Goal: Entertainment & Leisure: Consume media (video, audio)

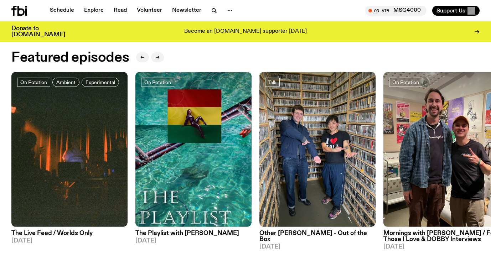
scroll to position [309, 0]
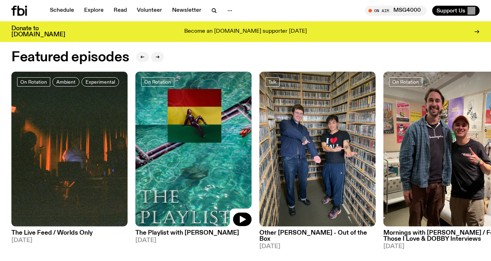
click at [196, 168] on img at bounding box center [193, 149] width 116 height 155
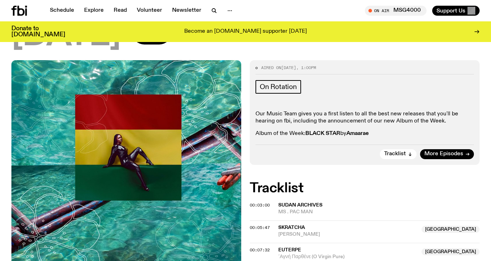
scroll to position [117, 0]
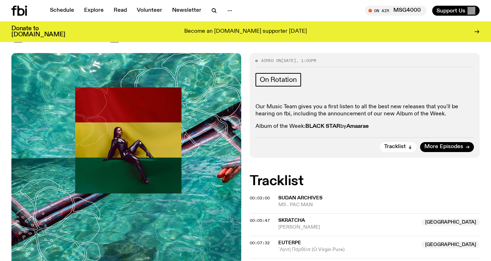
click at [315, 196] on span "Sudan Archives" at bounding box center [300, 198] width 44 height 5
click at [309, 196] on span "Sudan Archives" at bounding box center [300, 198] width 44 height 5
click at [270, 196] on div "00:03:00" at bounding box center [264, 198] width 29 height 4
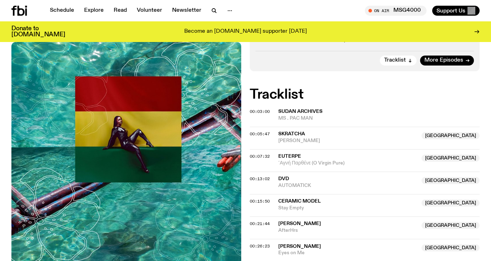
scroll to position [203, 0]
click at [284, 154] on span "Euterpe" at bounding box center [289, 156] width 23 height 5
click at [266, 153] on span "00:07:32" at bounding box center [260, 156] width 20 height 6
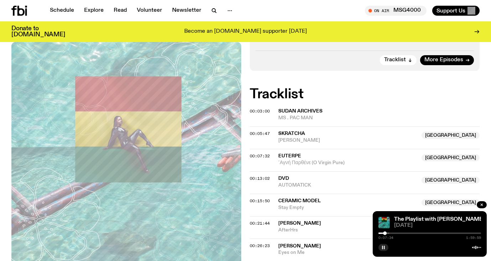
click at [386, 247] on button "button" at bounding box center [383, 247] width 10 height 7
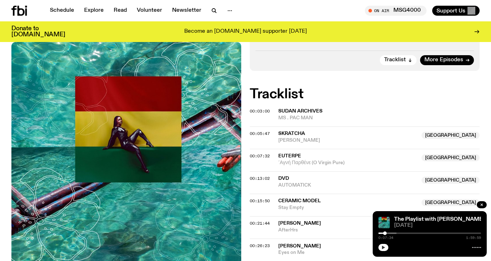
click at [384, 246] on icon "button" at bounding box center [383, 247] width 4 height 4
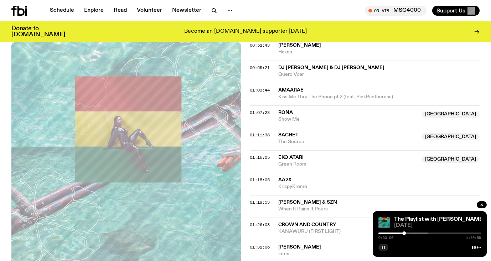
scroll to position [520, 0]
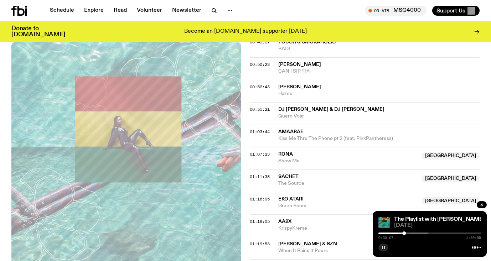
click at [288, 152] on span "RONA" at bounding box center [285, 154] width 15 height 5
click at [265, 151] on span "01:07:23" at bounding box center [260, 154] width 20 height 6
click at [267, 241] on span "01:19:53" at bounding box center [260, 244] width 20 height 6
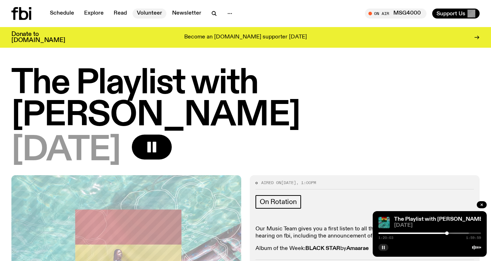
scroll to position [0, 0]
click at [65, 9] on link "Schedule" at bounding box center [62, 14] width 33 height 10
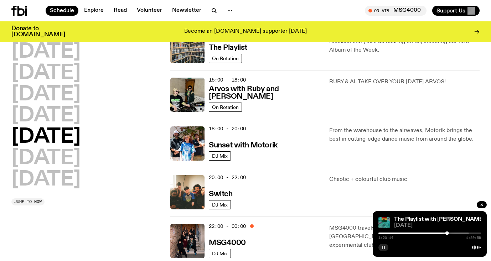
scroll to position [236, 0]
click at [225, 144] on h3 "Sunset with Motorik" at bounding box center [243, 144] width 69 height 7
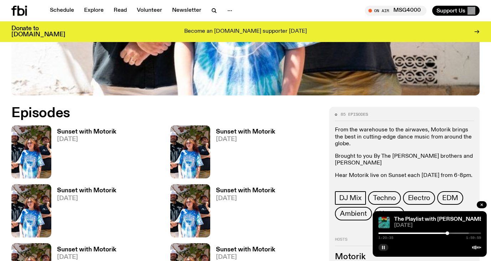
scroll to position [269, 0]
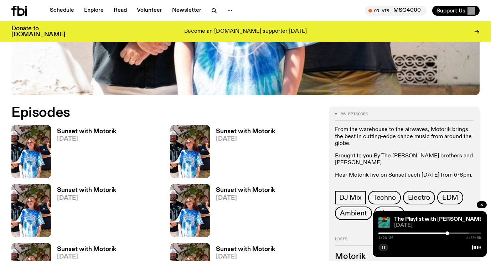
click at [74, 134] on h3 "Sunset with Motorik" at bounding box center [86, 132] width 59 height 6
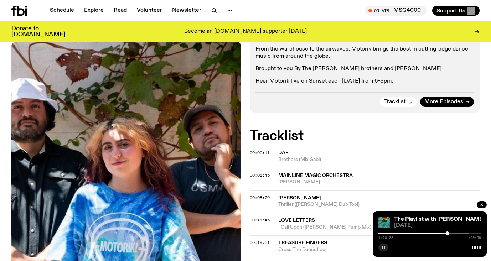
scroll to position [153, 0]
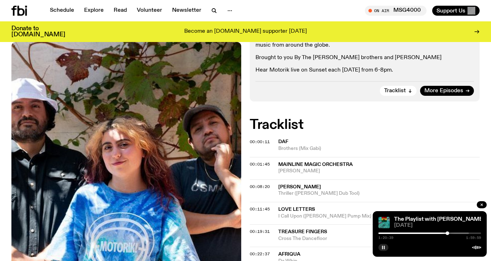
click at [284, 144] on span "DAF" at bounding box center [283, 141] width 10 height 5
click at [266, 143] on span "00:00:11" at bounding box center [260, 142] width 20 height 6
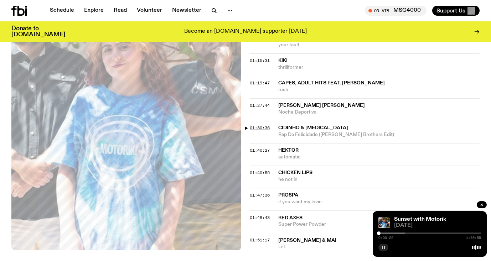
scroll to position [595, 0]
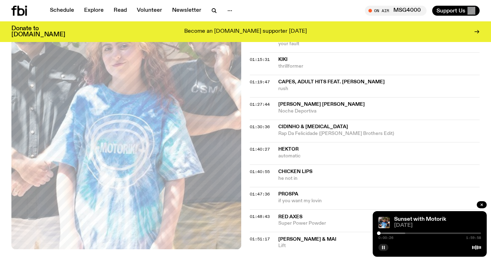
click at [250, 236] on span "01:51:17" at bounding box center [260, 239] width 20 height 6
click at [264, 214] on span "01:48:43" at bounding box center [260, 217] width 20 height 6
click at [265, 191] on span "01:47:36" at bounding box center [260, 194] width 20 height 6
click at [258, 191] on span "01:47:36" at bounding box center [260, 194] width 20 height 6
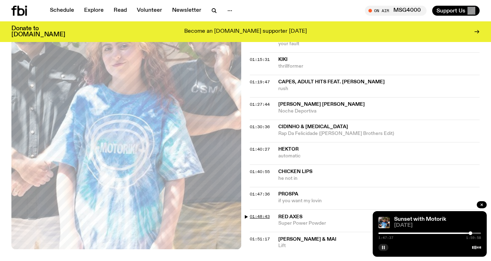
click at [256, 214] on span "01:48:43" at bounding box center [260, 217] width 20 height 6
click at [264, 169] on span "01:40:55" at bounding box center [260, 172] width 20 height 6
click at [268, 146] on span "01:40:27" at bounding box center [260, 149] width 20 height 6
click at [250, 146] on span "01:40:27" at bounding box center [260, 149] width 20 height 6
click at [250, 169] on span "01:40:55" at bounding box center [260, 172] width 20 height 6
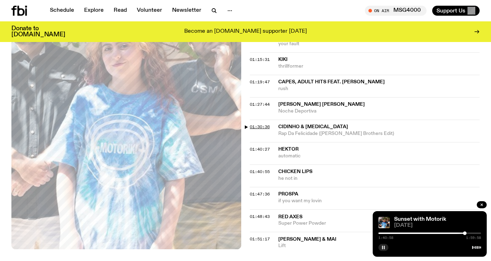
click at [262, 124] on span "01:30:36" at bounding box center [260, 127] width 20 height 6
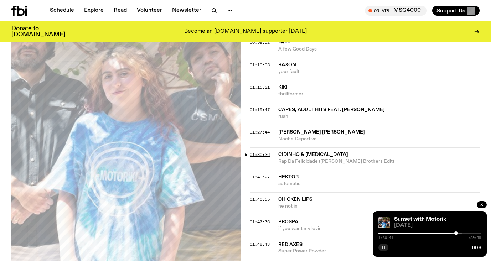
scroll to position [561, 0]
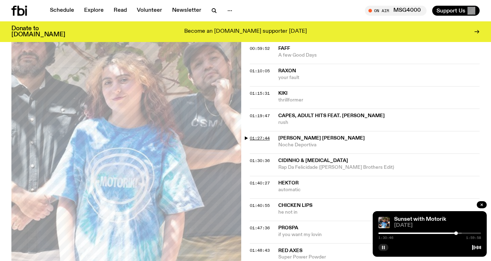
click at [258, 135] on span "01:27:44" at bounding box center [260, 138] width 20 height 6
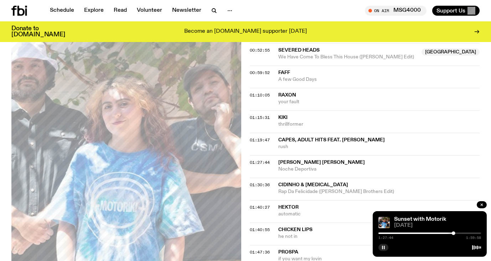
scroll to position [530, 0]
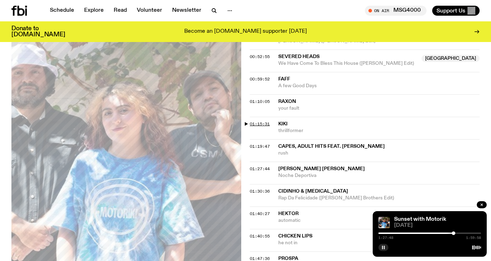
click at [261, 121] on span "01:15:31" at bounding box center [260, 124] width 20 height 6
click at [75, 11] on link "Schedule" at bounding box center [62, 11] width 33 height 10
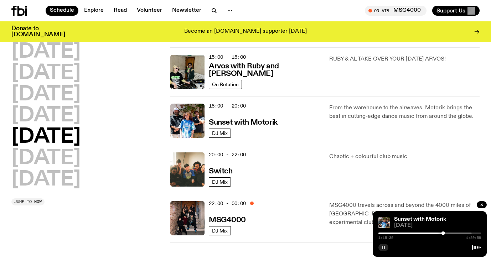
scroll to position [259, 0]
click at [227, 180] on span "DJ Mix" at bounding box center [220, 181] width 16 height 5
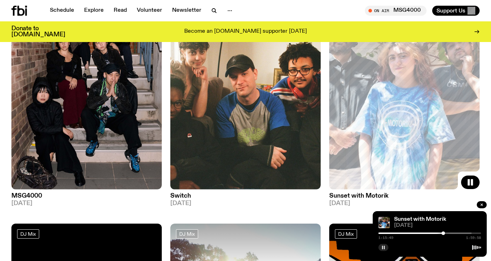
scroll to position [115, 0]
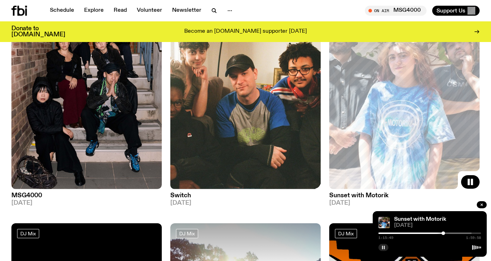
click at [239, 145] on img at bounding box center [245, 89] width 150 height 201
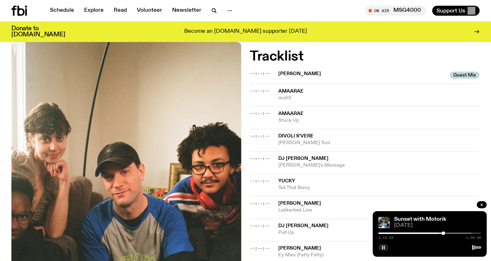
scroll to position [225, 0]
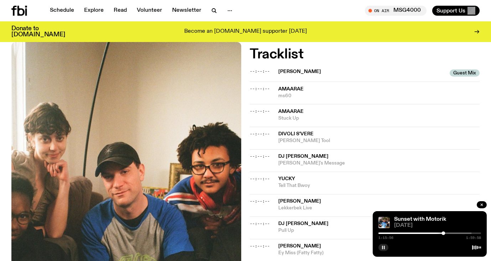
click at [272, 155] on div "--:--:--" at bounding box center [264, 157] width 29 height 4
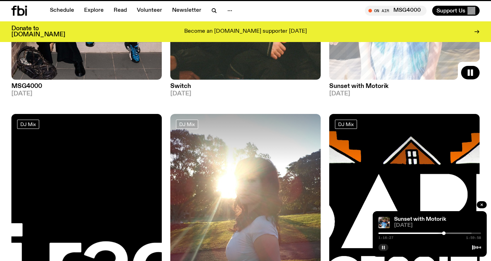
scroll to position [115, 0]
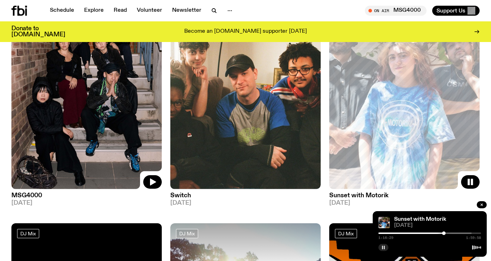
click at [141, 177] on icon at bounding box center [86, 89] width 150 height 201
click at [98, 156] on img at bounding box center [86, 89] width 150 height 201
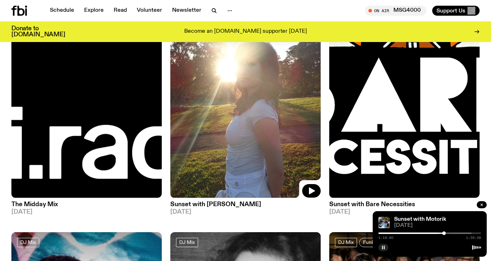
scroll to position [342, 0]
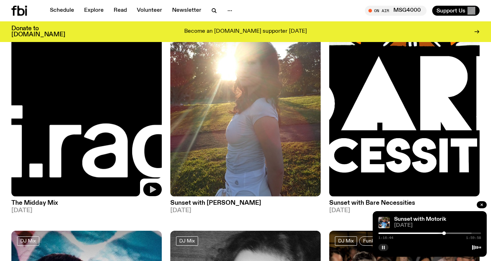
click at [147, 187] on button "button" at bounding box center [152, 190] width 19 height 14
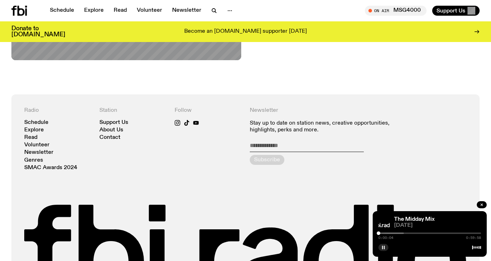
scroll to position [383, 0]
click at [388, 234] on div "0:00:05 0:59:58" at bounding box center [429, 235] width 103 height 9
drag, startPoint x: 379, startPoint y: 234, endPoint x: 385, endPoint y: 234, distance: 5.4
click at [385, 234] on div at bounding box center [385, 234] width 4 height 4
drag, startPoint x: 385, startPoint y: 234, endPoint x: 394, endPoint y: 233, distance: 8.9
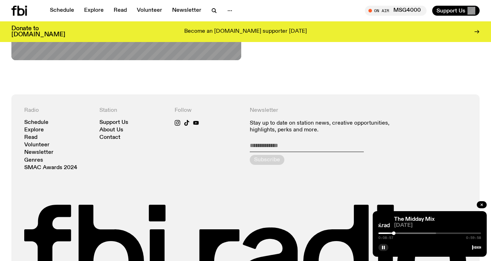
click at [394, 233] on div at bounding box center [394, 234] width 4 height 4
drag, startPoint x: 394, startPoint y: 233, endPoint x: 402, endPoint y: 233, distance: 7.8
click at [402, 233] on div at bounding box center [401, 234] width 4 height 4
drag, startPoint x: 402, startPoint y: 233, endPoint x: 416, endPoint y: 233, distance: 15.0
click at [416, 233] on div at bounding box center [415, 234] width 4 height 4
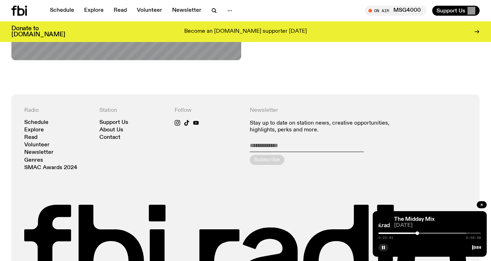
drag, startPoint x: 416, startPoint y: 233, endPoint x: 429, endPoint y: 231, distance: 12.2
click at [429, 231] on div "0:22:41 0:59:58" at bounding box center [429, 235] width 103 height 9
drag, startPoint x: 429, startPoint y: 233, endPoint x: 439, endPoint y: 233, distance: 10.3
click at [440, 233] on div at bounding box center [440, 234] width 4 height 4
drag, startPoint x: 439, startPoint y: 233, endPoint x: 449, endPoint y: 233, distance: 10.0
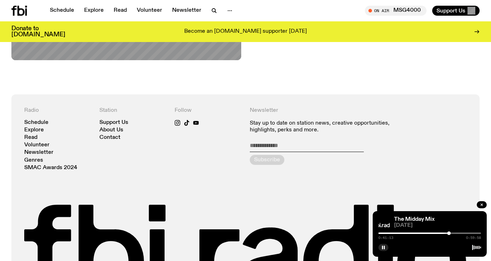
click at [449, 233] on div at bounding box center [449, 234] width 4 height 4
drag, startPoint x: 449, startPoint y: 233, endPoint x: 456, endPoint y: 233, distance: 6.8
click at [451, 233] on div at bounding box center [449, 234] width 4 height 4
drag, startPoint x: 456, startPoint y: 233, endPoint x: 462, endPoint y: 233, distance: 6.1
click at [462, 233] on div at bounding box center [462, 234] width 4 height 4
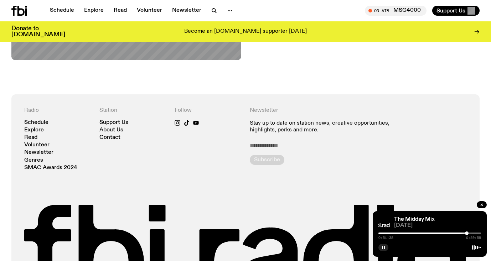
drag, startPoint x: 461, startPoint y: 233, endPoint x: 467, endPoint y: 232, distance: 6.1
click at [467, 232] on div at bounding box center [467, 234] width 4 height 4
click at [482, 203] on button "button" at bounding box center [482, 204] width 10 height 7
